Goal: Task Accomplishment & Management: Manage account settings

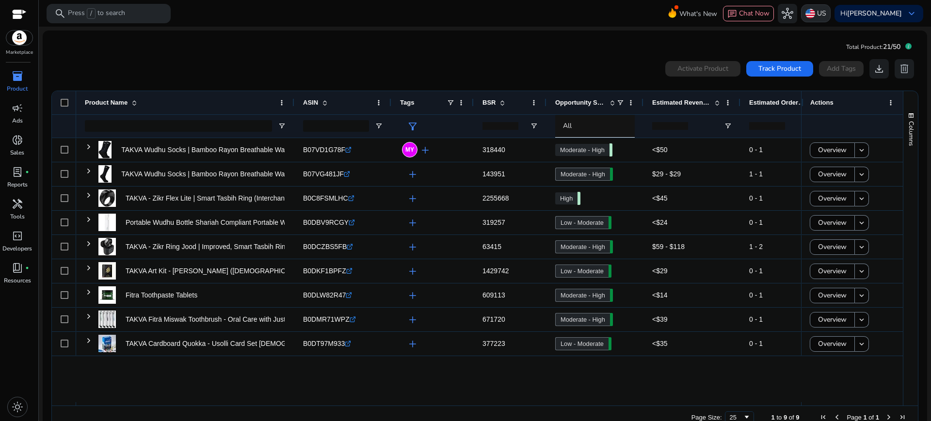
click at [811, 17] on img at bounding box center [811, 14] width 10 height 10
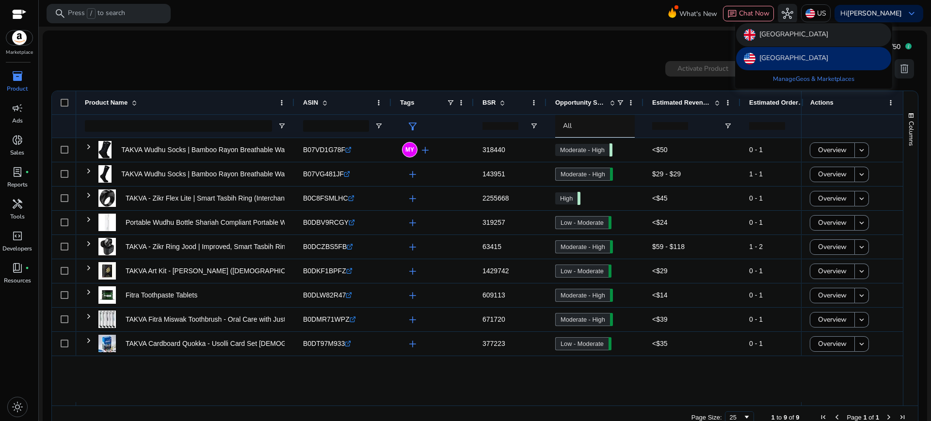
click at [796, 38] on p "[GEOGRAPHIC_DATA]" at bounding box center [794, 35] width 69 height 12
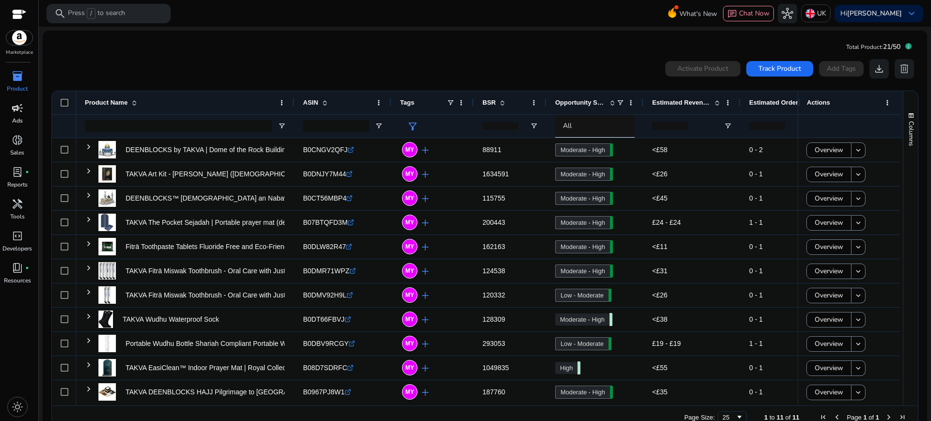
click at [23, 114] on div "campaign" at bounding box center [17, 108] width 27 height 16
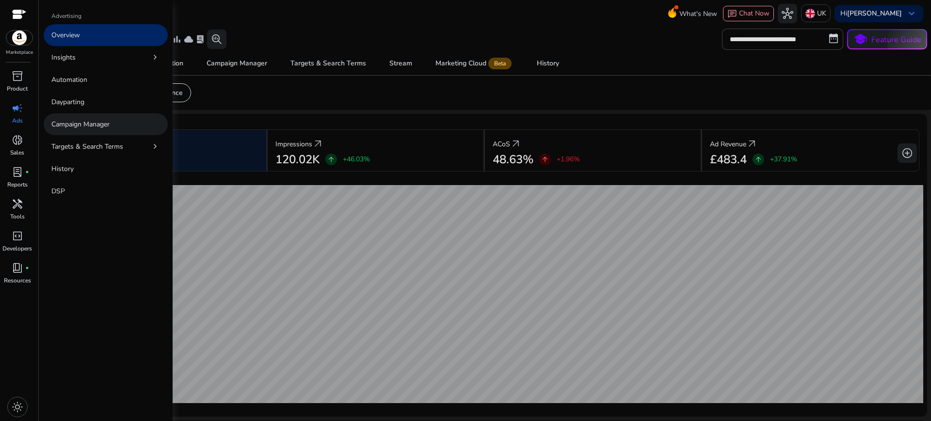
click at [80, 119] on p "Campaign Manager" at bounding box center [80, 124] width 58 height 10
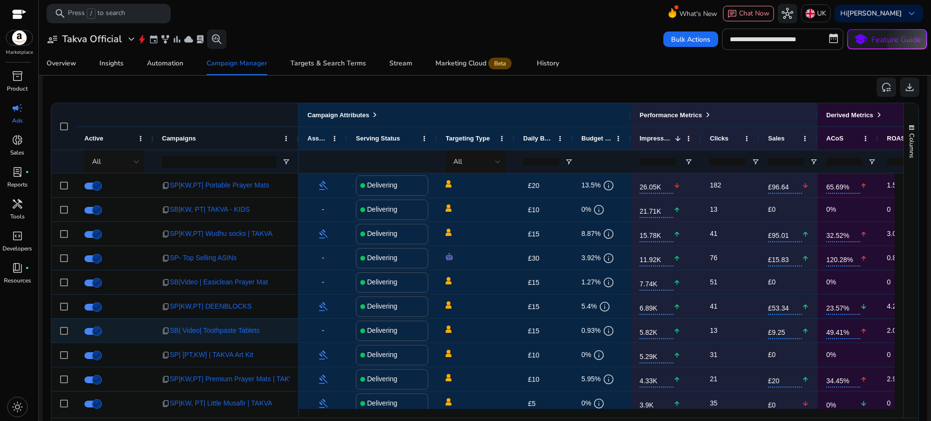
scroll to position [624, 0]
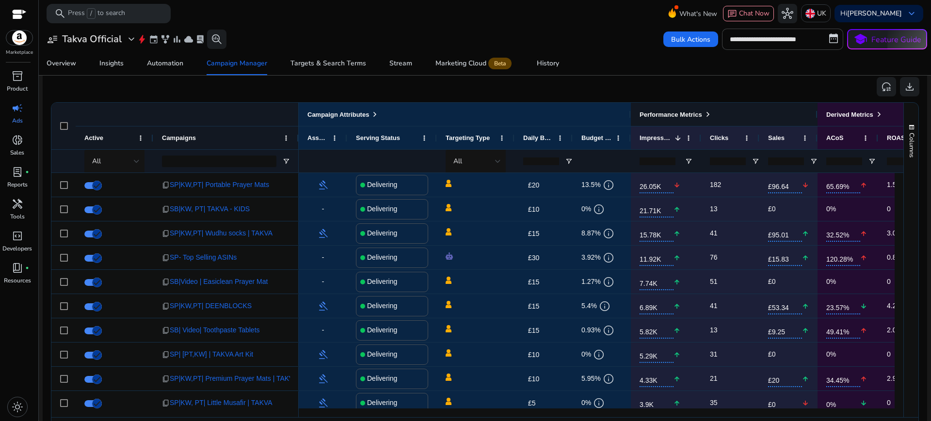
click at [708, 115] on span at bounding box center [708, 115] width 8 height 8
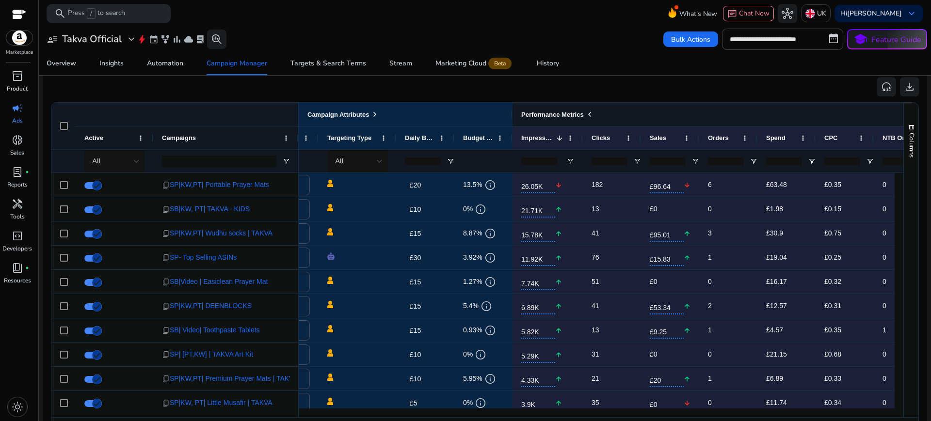
scroll to position [0, 189]
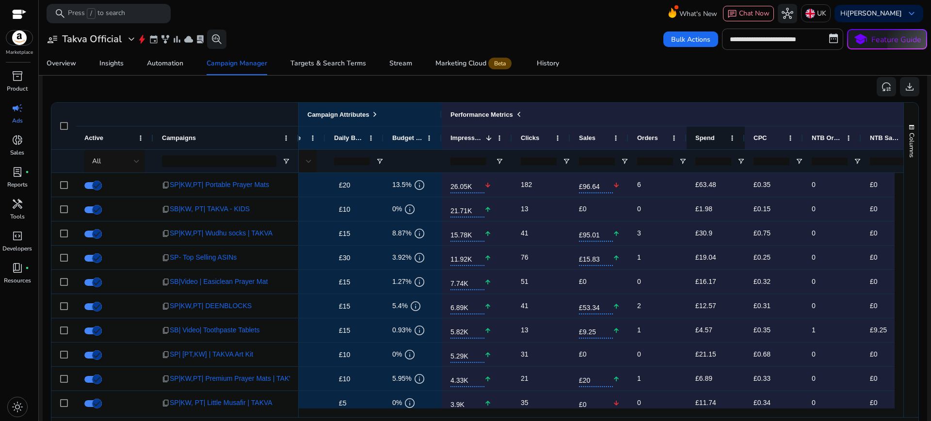
click at [707, 136] on span "Spend" at bounding box center [704, 137] width 19 height 7
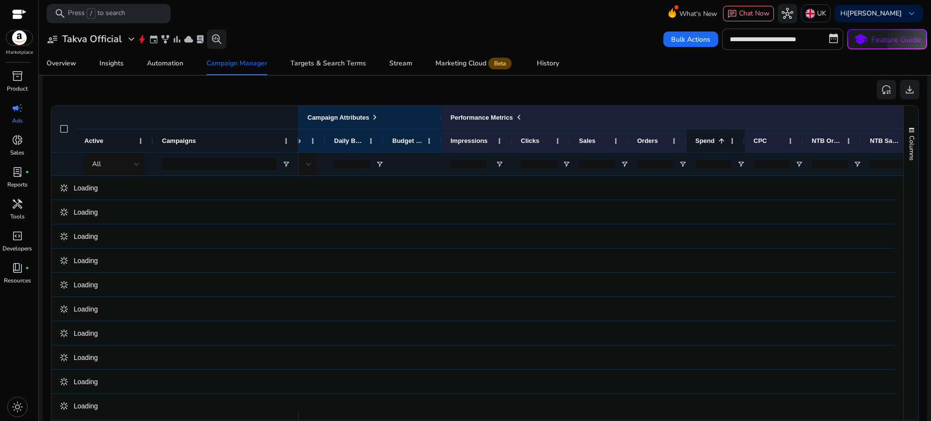
scroll to position [624, 0]
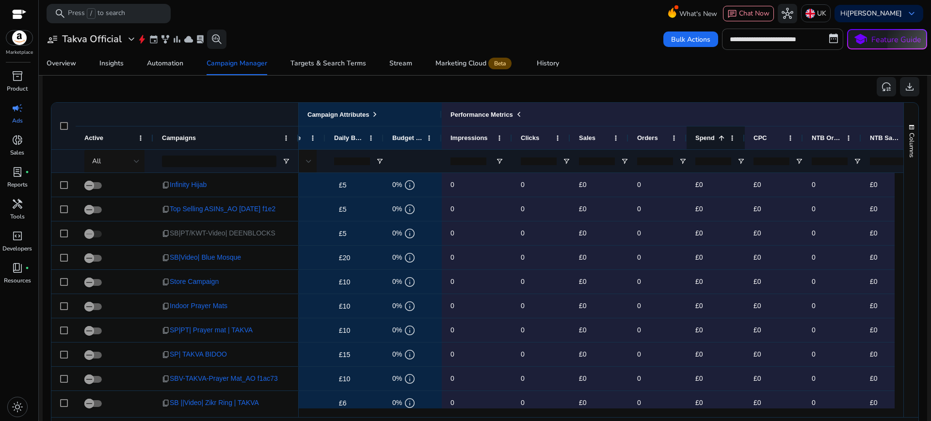
click at [707, 136] on span "Spend" at bounding box center [704, 137] width 19 height 7
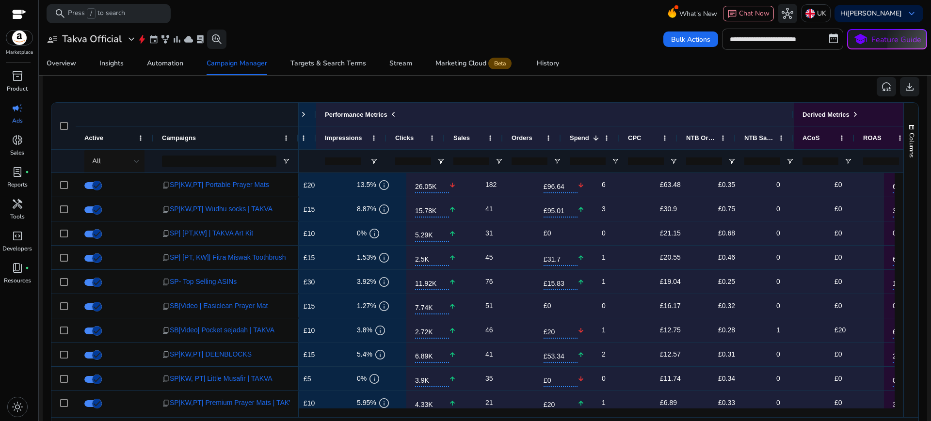
scroll to position [0, 0]
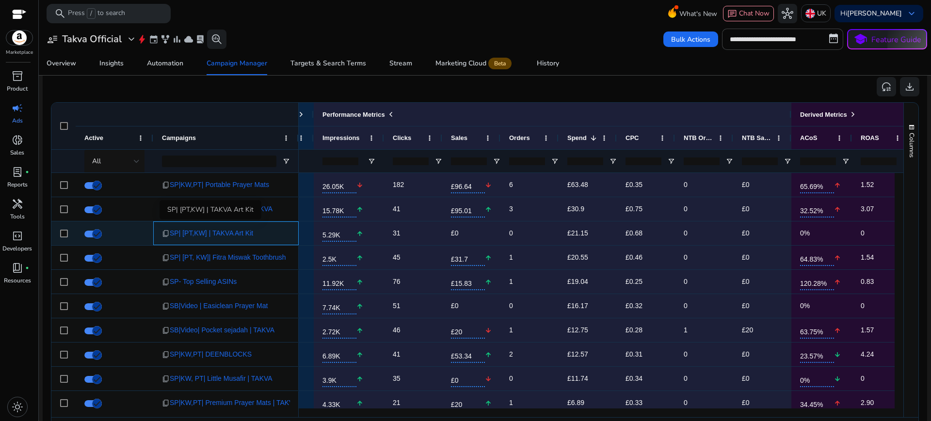
click at [213, 236] on span "SP| [PT,KW] | TAKVA Art Kit" at bounding box center [211, 234] width 83 height 20
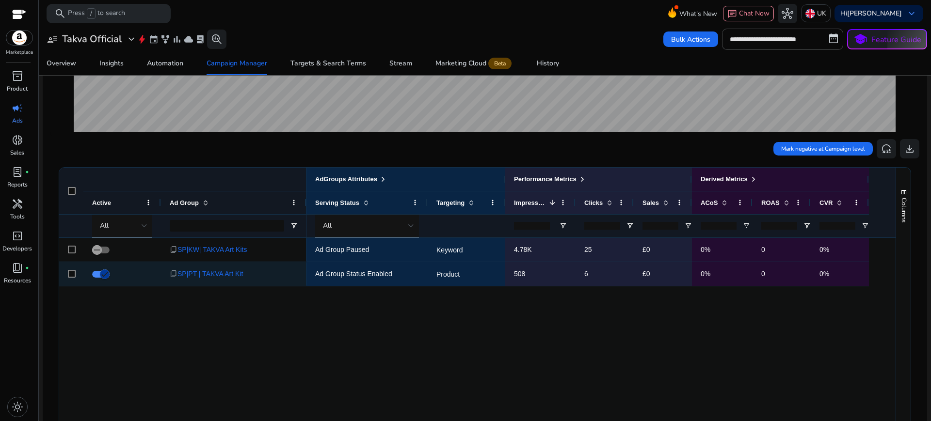
scroll to position [342, 0]
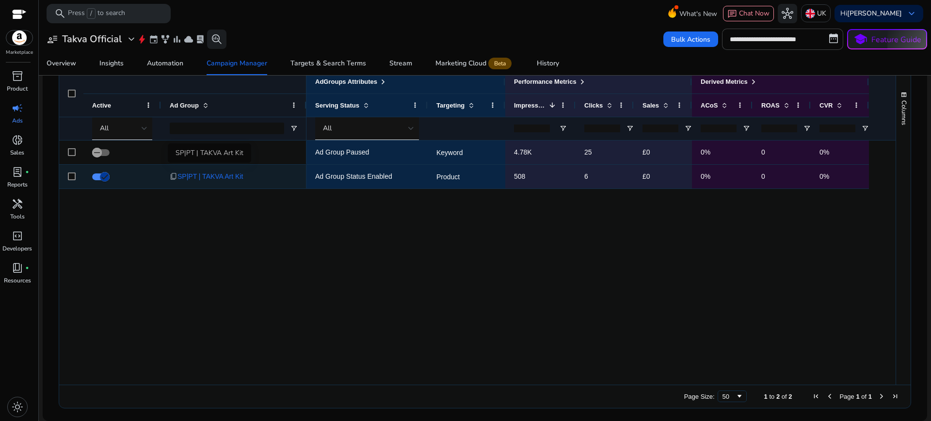
click at [222, 174] on span "SP|PT | TAKVA Art Kit" at bounding box center [210, 177] width 65 height 20
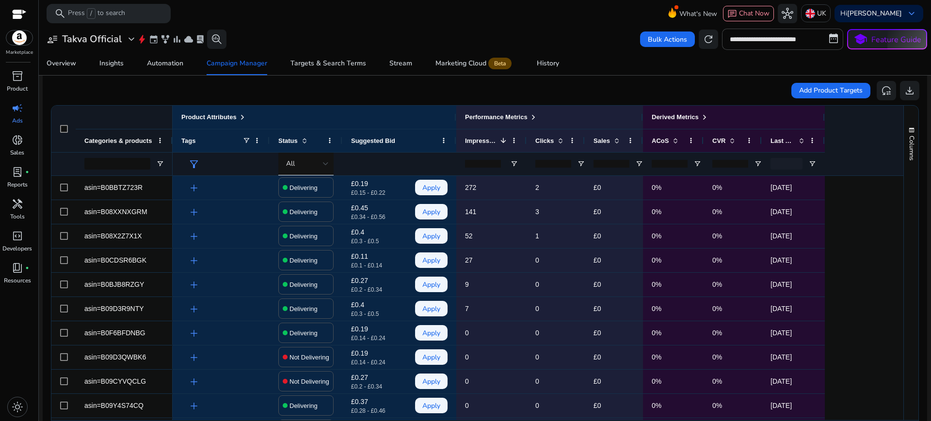
scroll to position [349, 0]
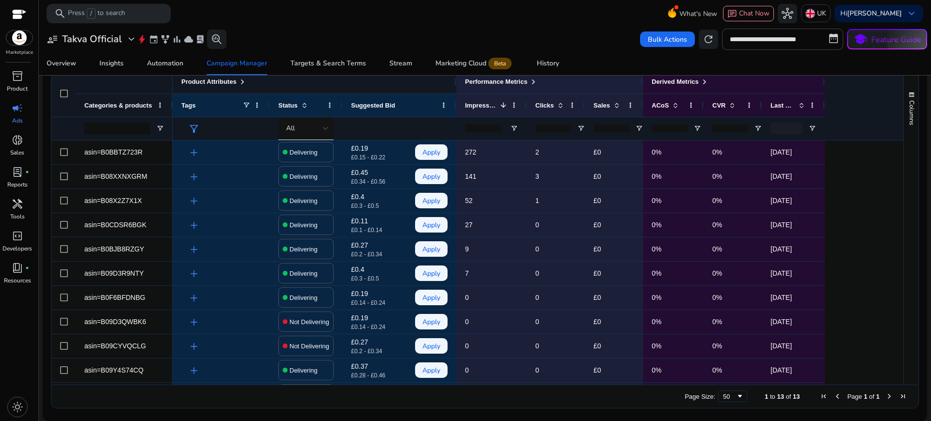
click at [243, 82] on span at bounding box center [243, 82] width 8 height 8
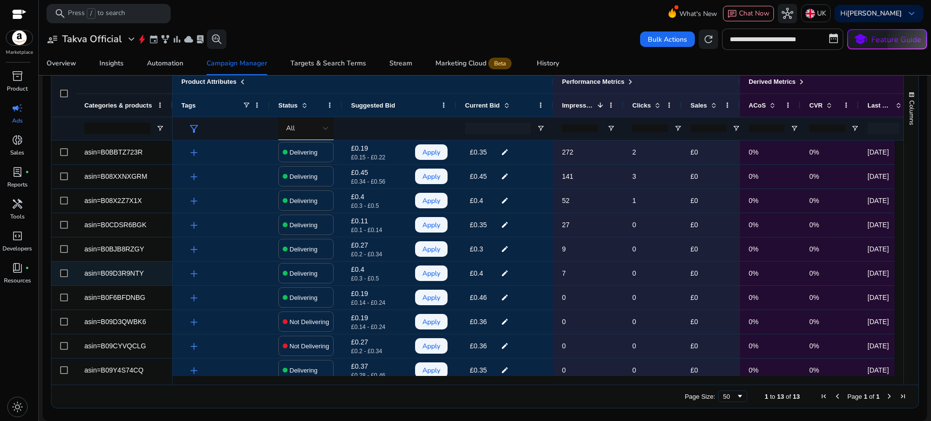
scroll to position [0, 31]
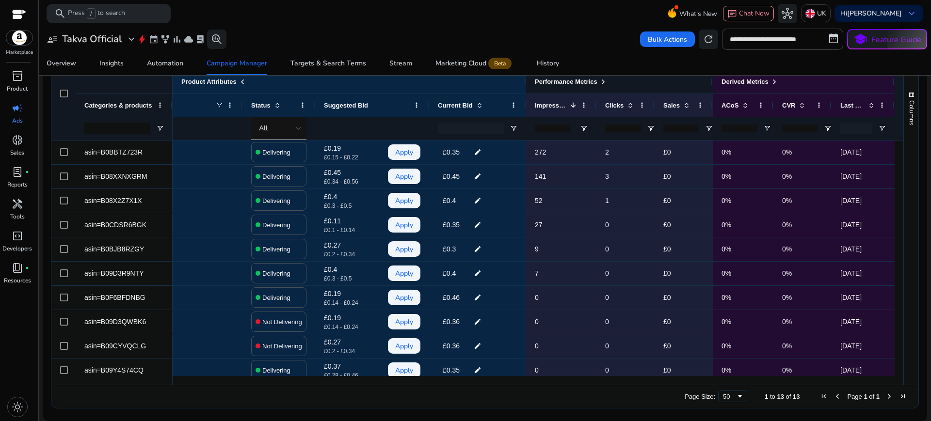
click at [599, 81] on span at bounding box center [603, 82] width 8 height 8
